Goal: Information Seeking & Learning: Learn about a topic

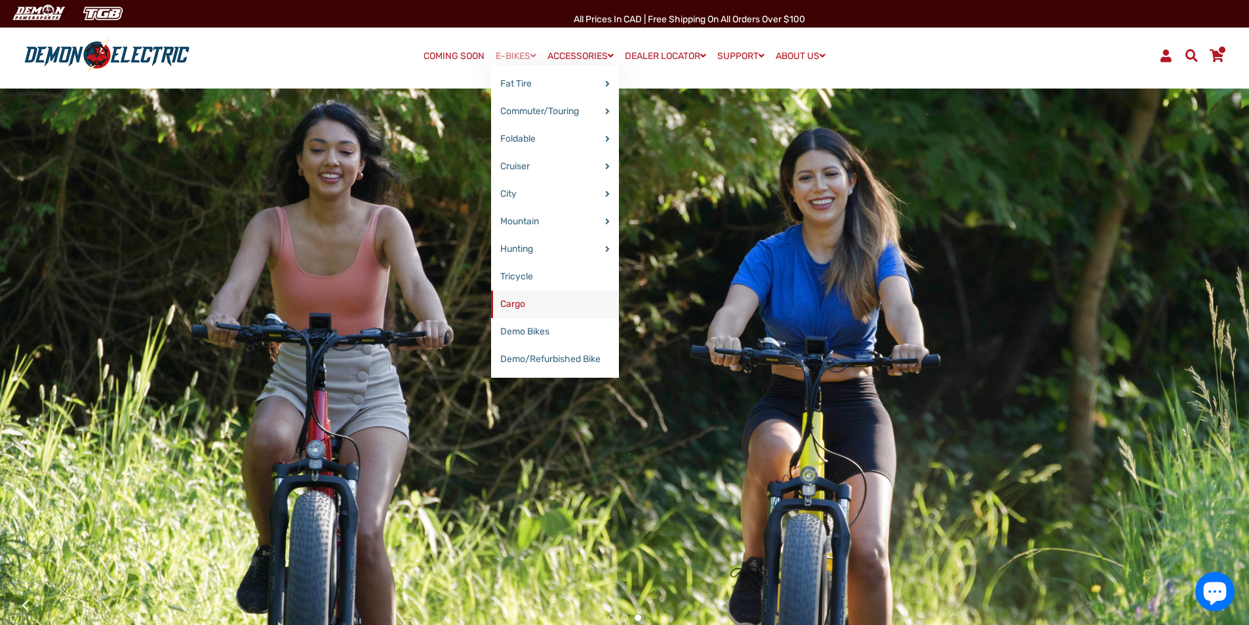
click at [521, 310] on link "Cargo" at bounding box center [555, 305] width 128 height 28
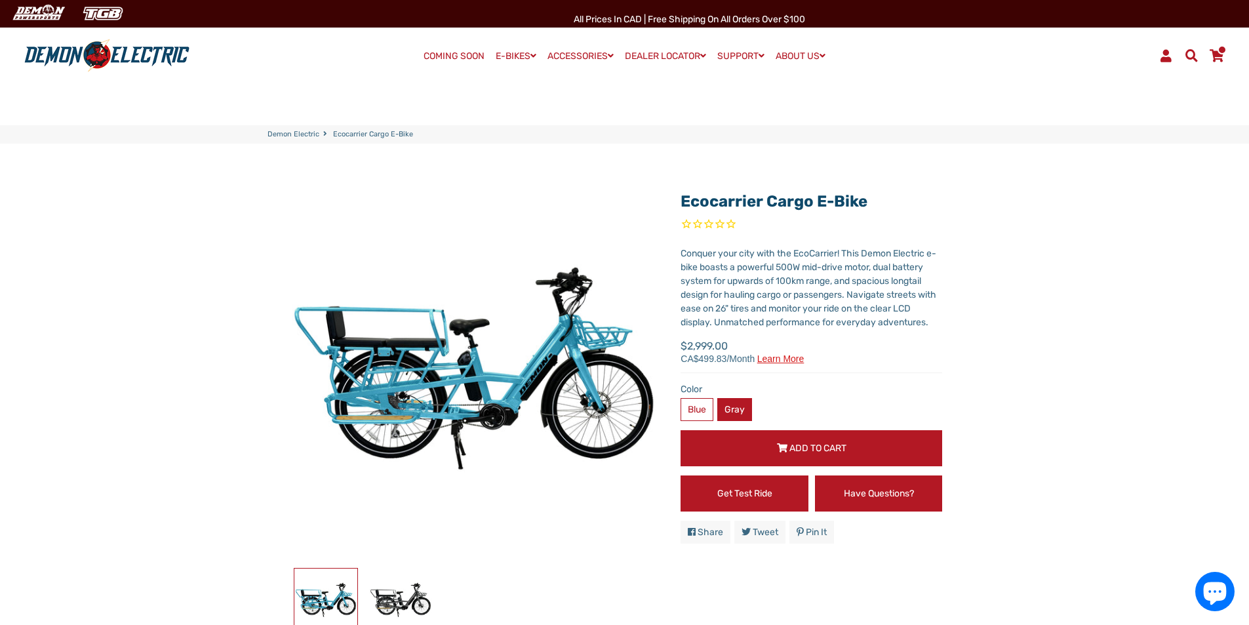
click at [735, 412] on label "Gray" at bounding box center [734, 409] width 35 height 23
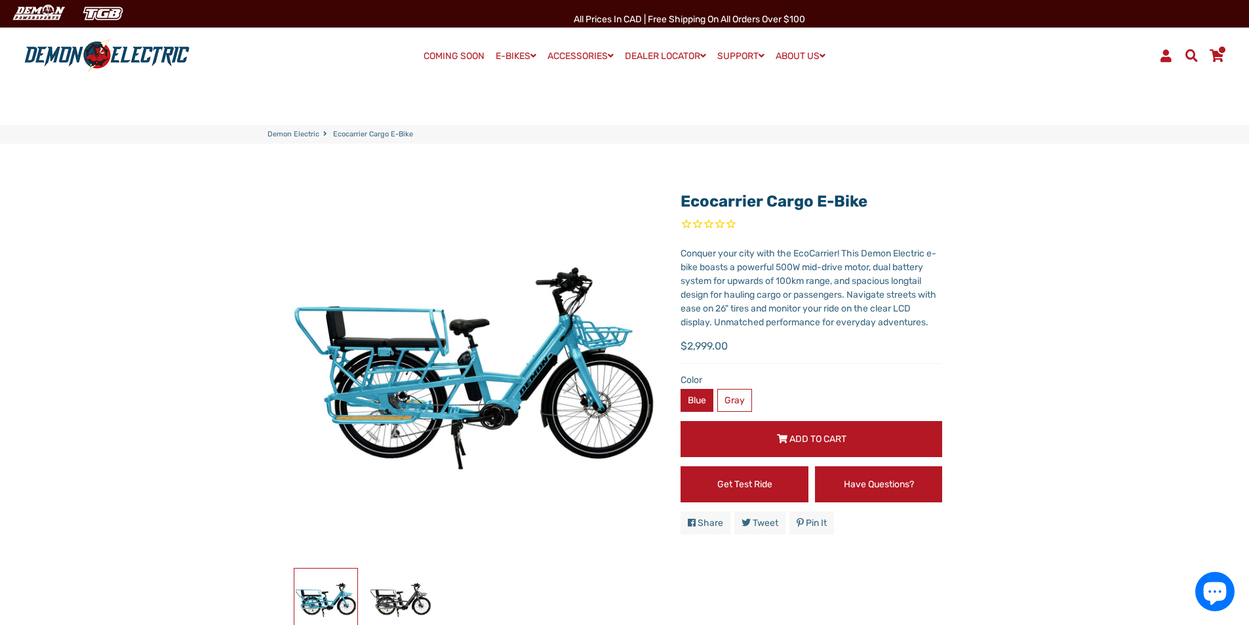
click at [701, 406] on label "Blue" at bounding box center [697, 400] width 33 height 23
click at [736, 401] on label "Gray" at bounding box center [734, 400] width 35 height 23
click at [702, 404] on label "Blue" at bounding box center [697, 400] width 33 height 23
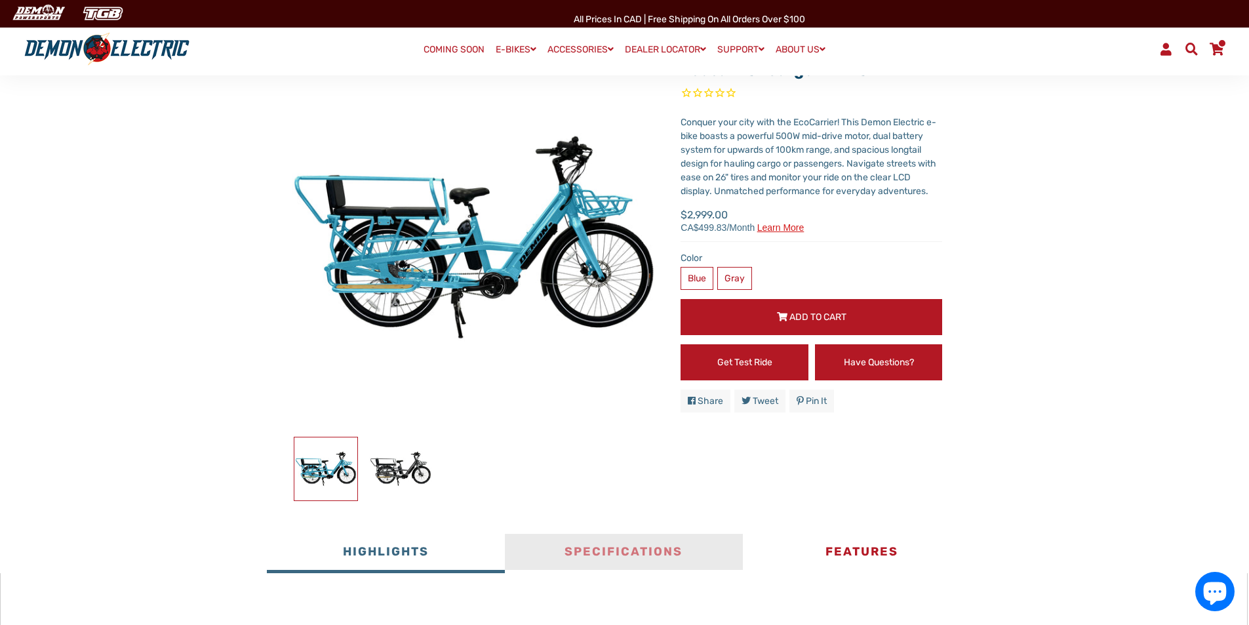
scroll to position [262, 0]
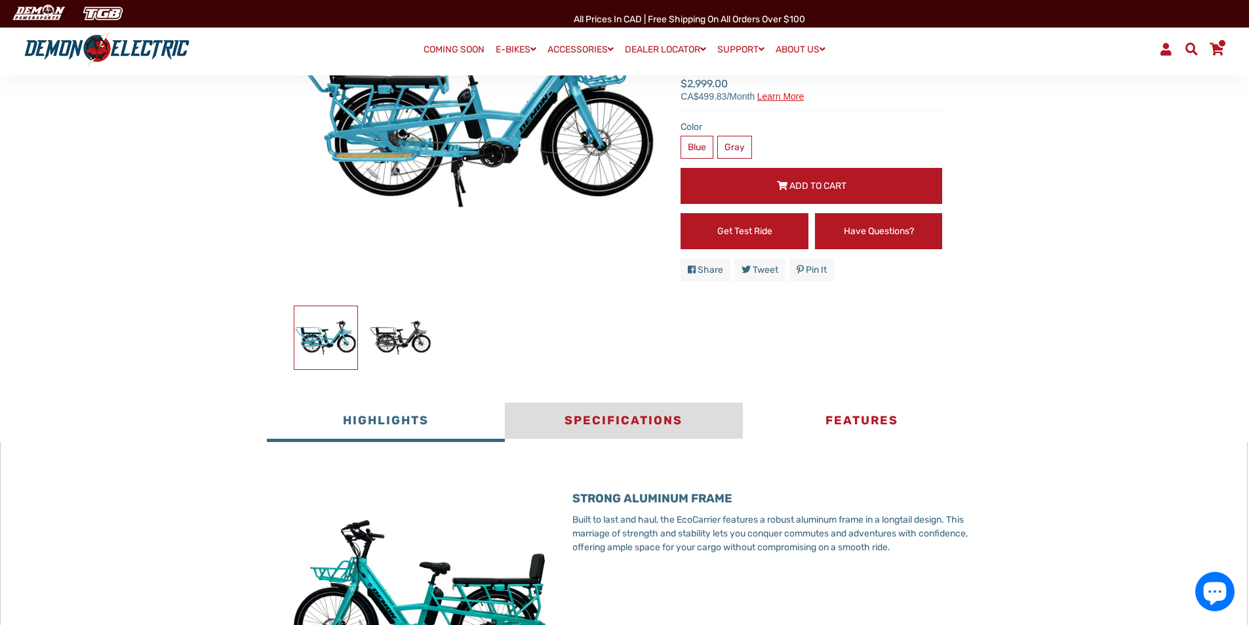
click at [626, 426] on button "Specifications" at bounding box center [624, 422] width 238 height 39
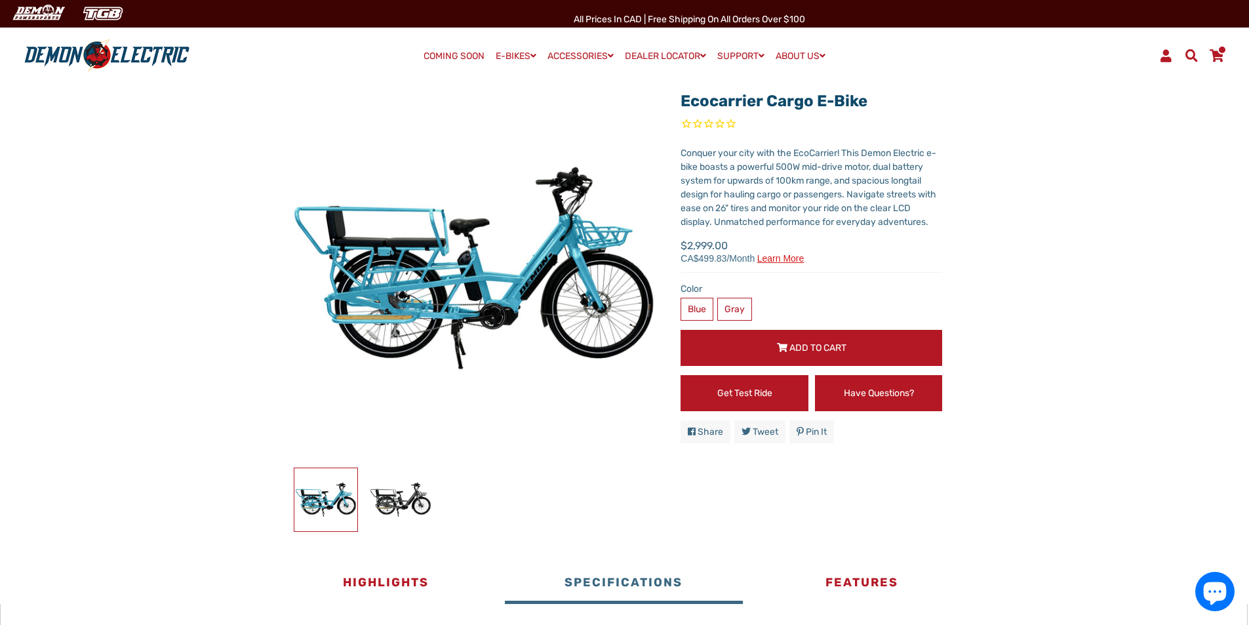
scroll to position [0, 0]
